Goal: Information Seeking & Learning: Learn about a topic

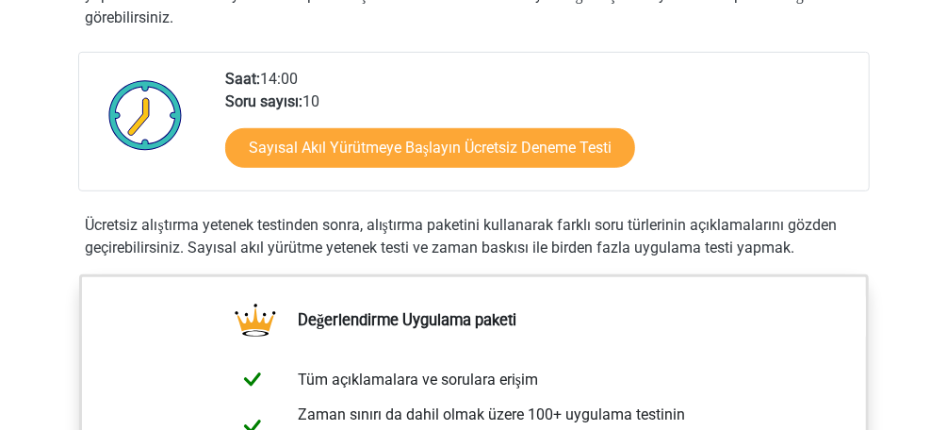
scroll to position [377, 0]
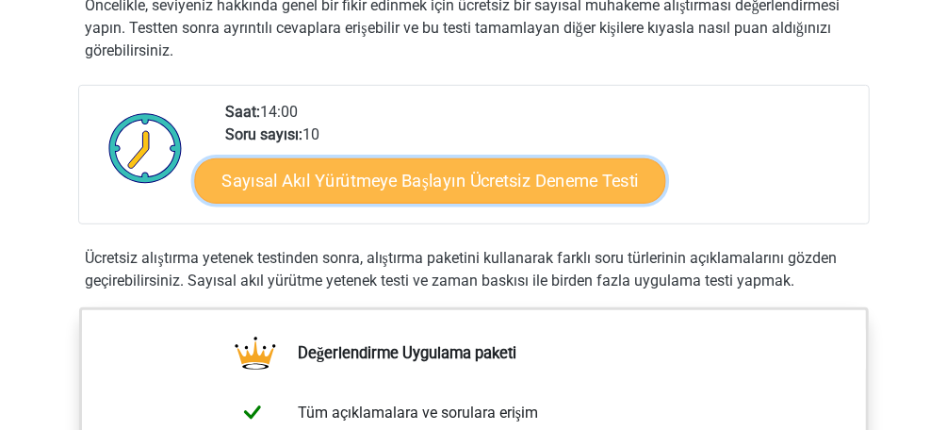
click at [453, 178] on link "Sayısal Akıl Yürütmeye Başlayın Ücretsiz Deneme Testi" at bounding box center [430, 179] width 472 height 45
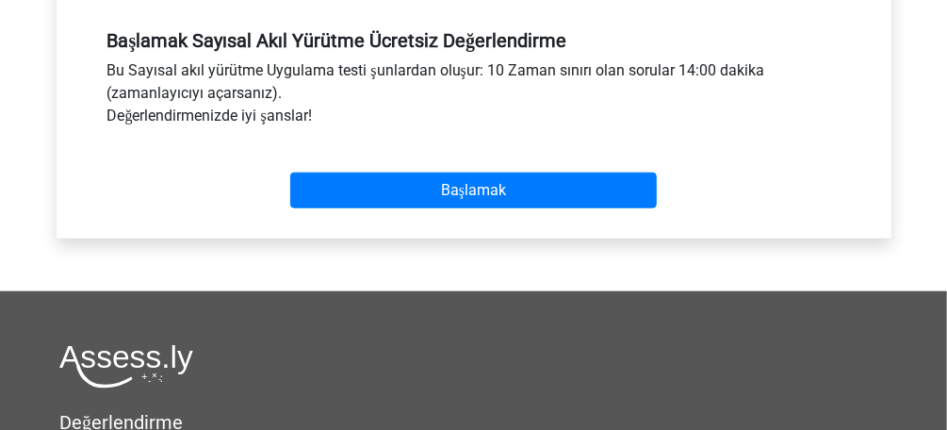
scroll to position [679, 0]
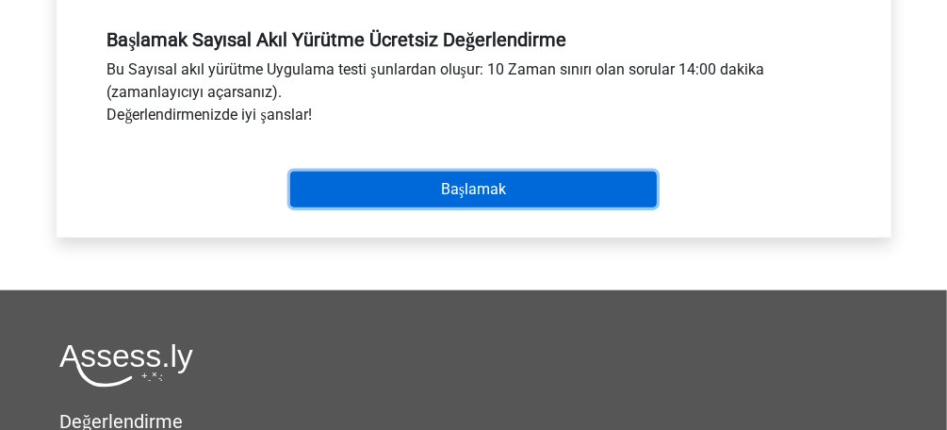
click at [494, 195] on input "Başlamak" at bounding box center [473, 190] width 367 height 36
